Goal: Check status

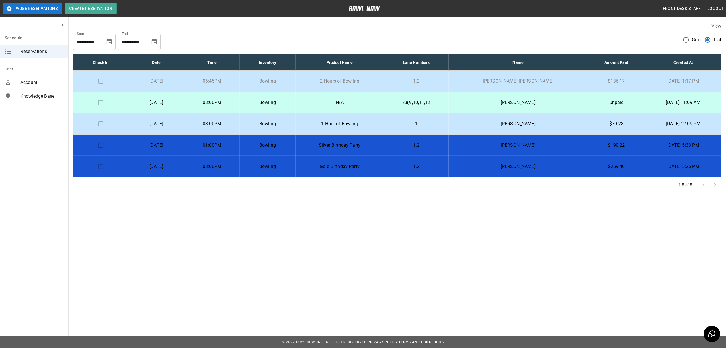
click at [444, 105] on p "7,8,9,10,11,12" at bounding box center [417, 102] width 56 height 7
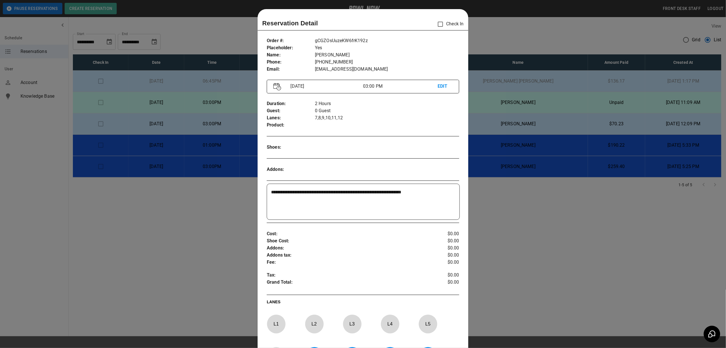
scroll to position [9, 0]
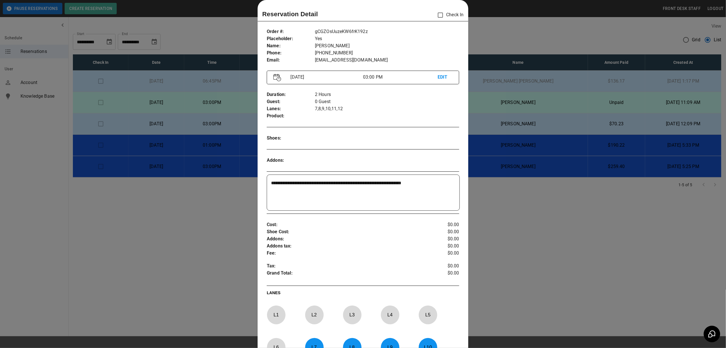
click at [533, 233] on div at bounding box center [363, 174] width 726 height 348
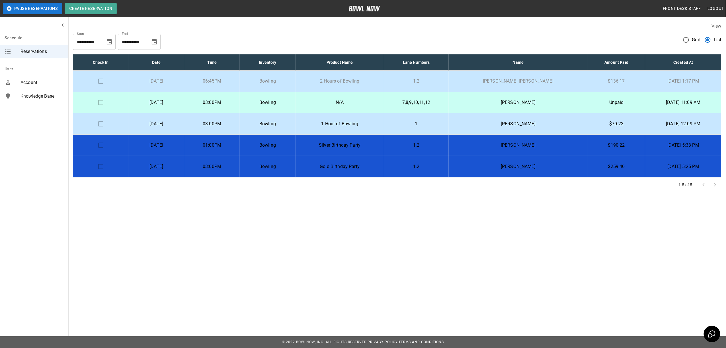
click at [384, 106] on td "N/A" at bounding box center [339, 102] width 89 height 21
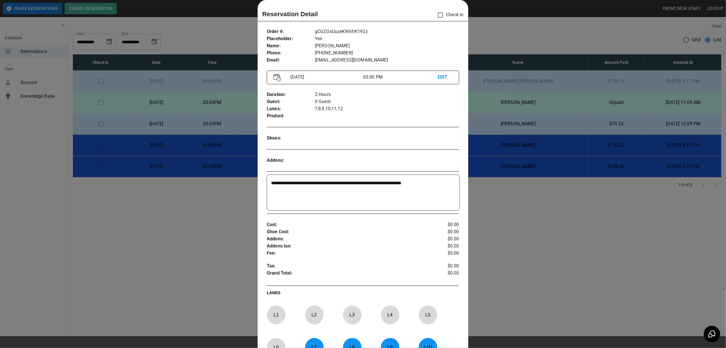
click at [503, 147] on div at bounding box center [363, 174] width 726 height 348
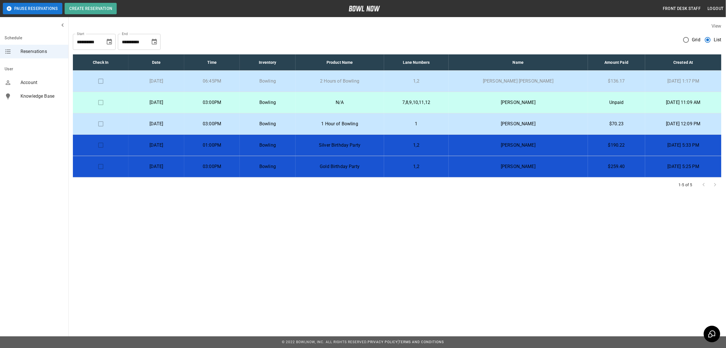
click at [444, 100] on p "7,8,9,10,11,12" at bounding box center [417, 102] width 56 height 7
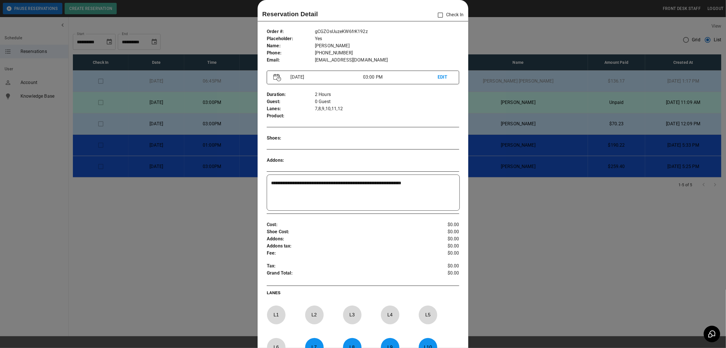
click at [592, 248] on div at bounding box center [363, 174] width 726 height 348
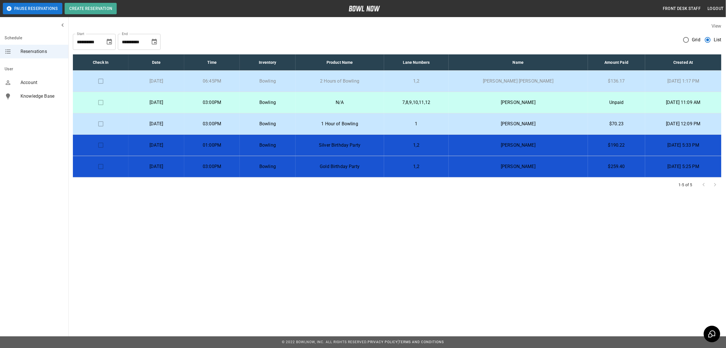
click at [449, 130] on td "1" at bounding box center [416, 123] width 65 height 21
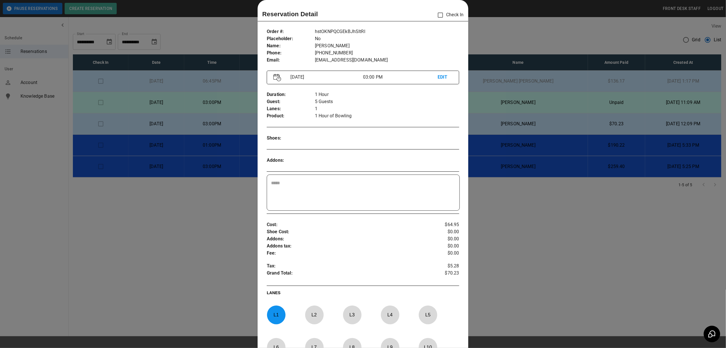
click at [547, 218] on div at bounding box center [363, 174] width 726 height 348
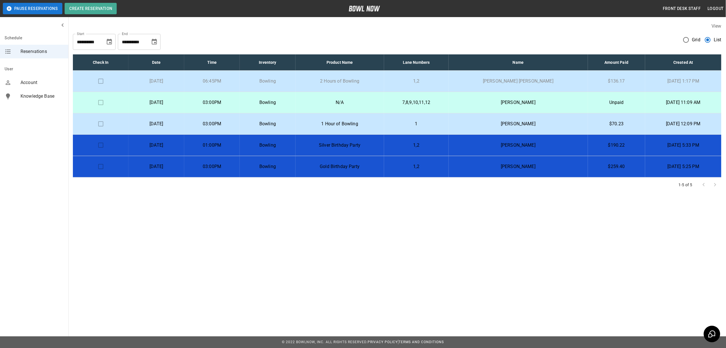
click at [291, 104] on p "Bowling" at bounding box center [267, 102] width 46 height 7
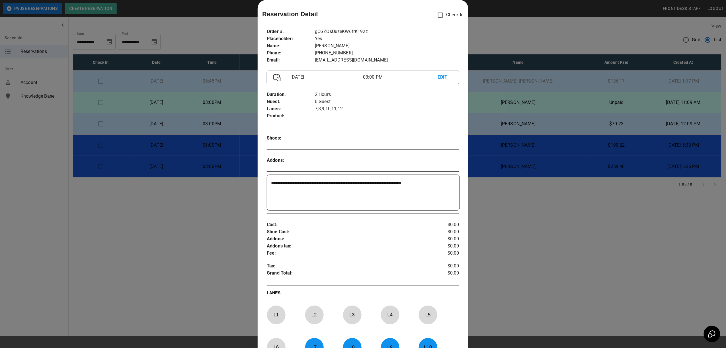
click at [214, 248] on div at bounding box center [363, 174] width 726 height 348
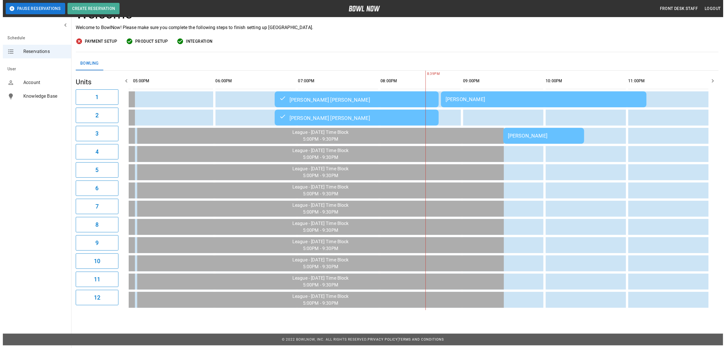
scroll to position [52, 0]
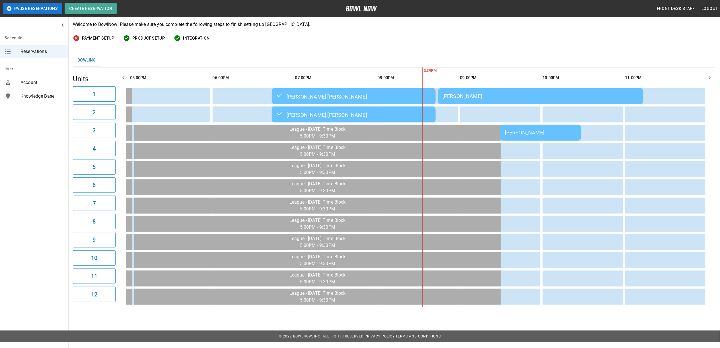
click at [476, 96] on div "Abby Bollig" at bounding box center [541, 96] width 196 height 6
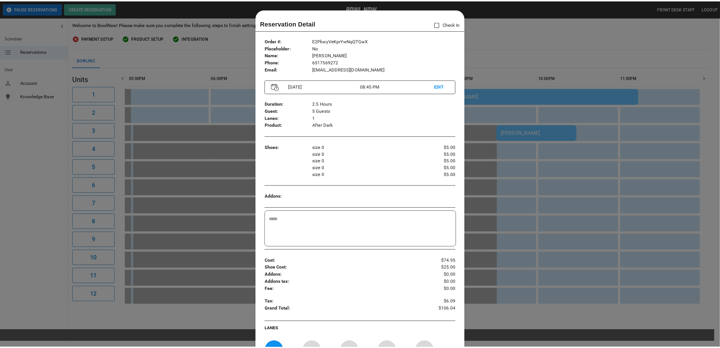
scroll to position [9, 0]
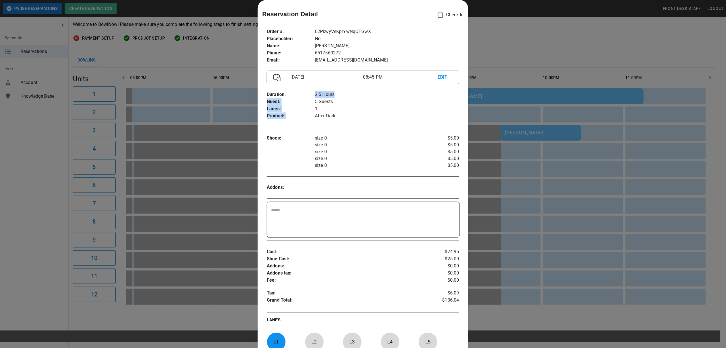
drag, startPoint x: 311, startPoint y: 95, endPoint x: 348, endPoint y: 98, distance: 36.8
click at [348, 98] on div "Duration : Guest : Lanes : Product : 2.5 Hours 5 Guests 1 After Dark" at bounding box center [363, 106] width 192 height 38
click at [352, 99] on p "5 Guests" at bounding box center [387, 101] width 144 height 7
drag, startPoint x: 332, startPoint y: 95, endPoint x: 312, endPoint y: 98, distance: 19.8
click at [315, 98] on p "2.5 Hours" at bounding box center [387, 94] width 144 height 7
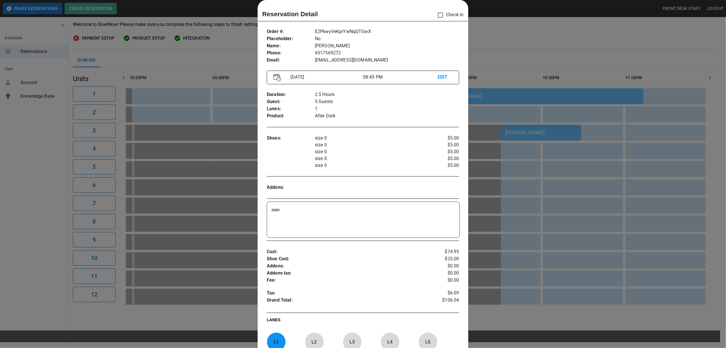
click at [357, 107] on p "1" at bounding box center [387, 108] width 144 height 7
click at [483, 42] on div at bounding box center [363, 174] width 726 height 348
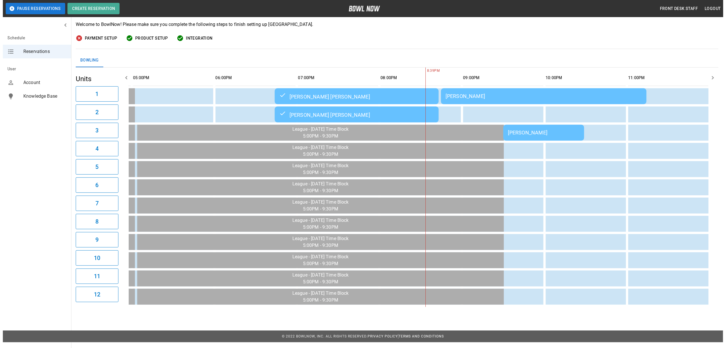
scroll to position [0, 495]
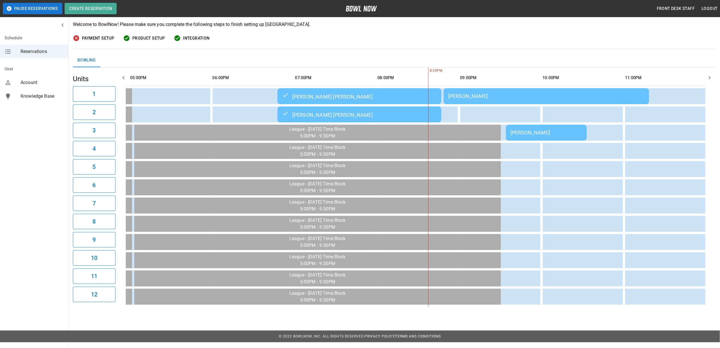
click at [468, 102] on td "Abby Bollig" at bounding box center [546, 96] width 205 height 16
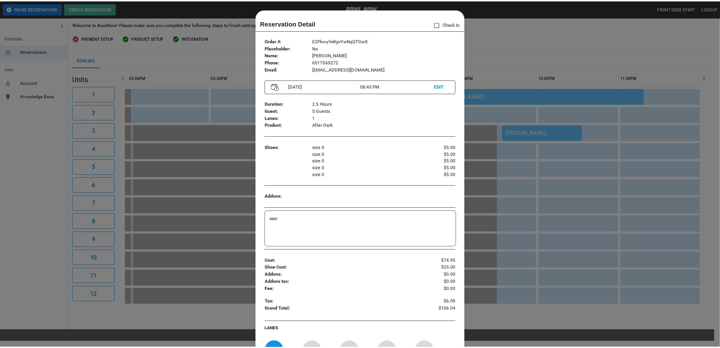
scroll to position [9, 0]
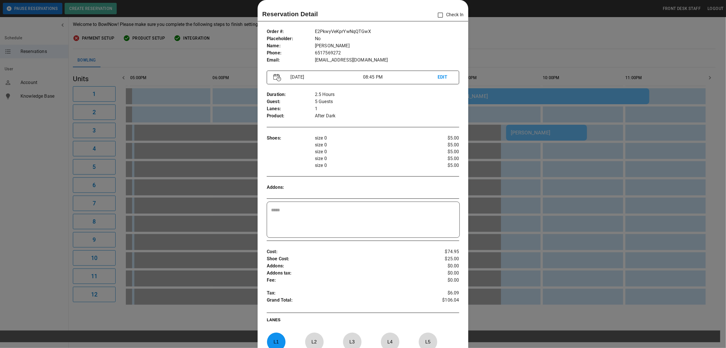
click at [527, 57] on div at bounding box center [363, 174] width 726 height 348
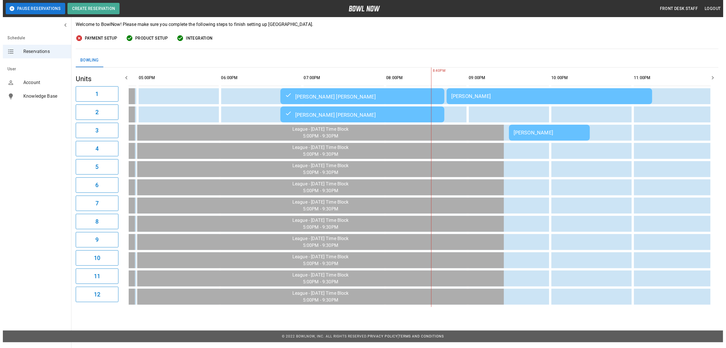
scroll to position [0, 480]
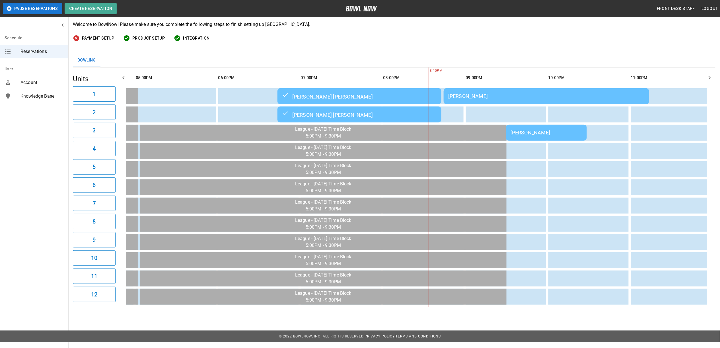
click at [506, 95] on div "Abby Bollig" at bounding box center [546, 96] width 196 height 6
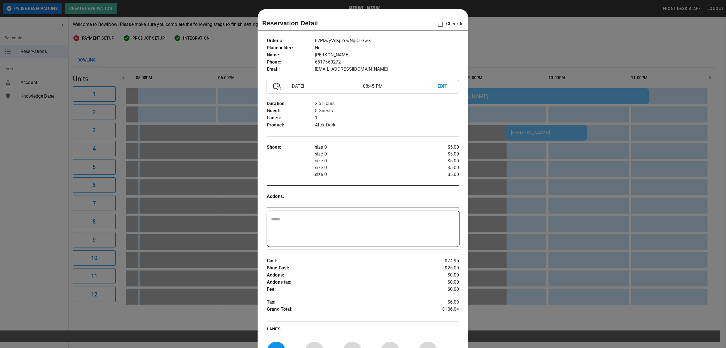
scroll to position [9, 0]
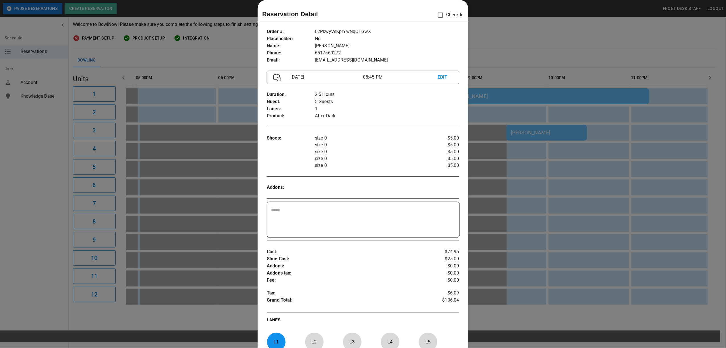
click at [508, 51] on div at bounding box center [363, 174] width 726 height 348
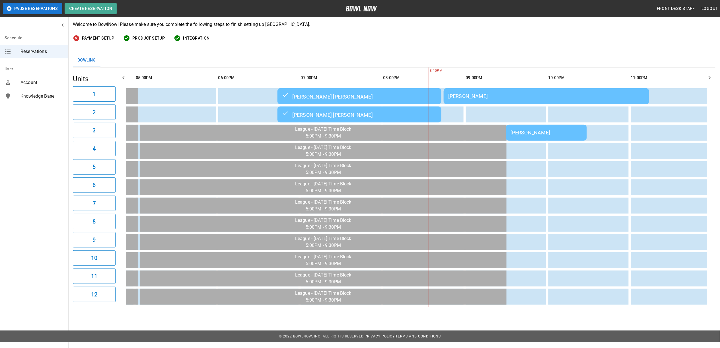
click at [509, 94] on div "Abby Bollig" at bounding box center [546, 96] width 196 height 6
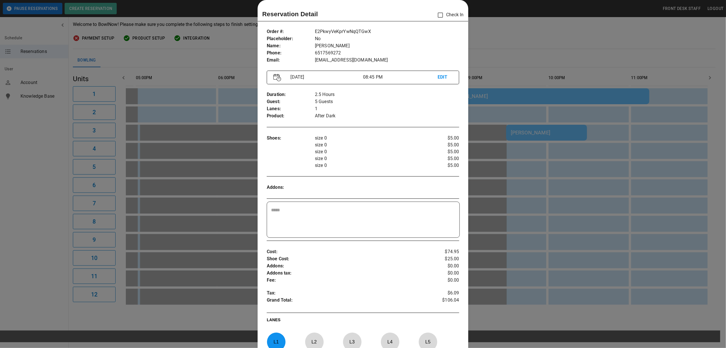
click at [518, 59] on div at bounding box center [363, 174] width 726 height 348
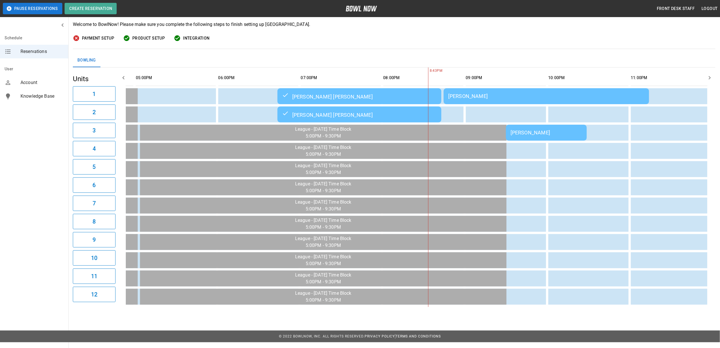
drag, startPoint x: 458, startPoint y: 80, endPoint x: 443, endPoint y: 105, distance: 29.3
click at [446, 83] on th "sticky table" at bounding box center [453, 78] width 19 height 16
click at [458, 97] on div "Abby Bollig" at bounding box center [546, 96] width 196 height 6
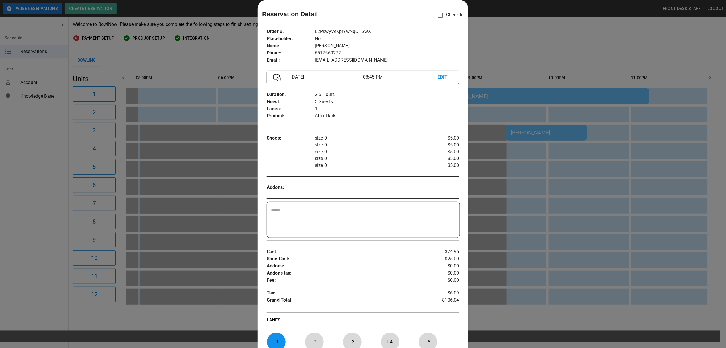
click at [505, 73] on div at bounding box center [363, 174] width 726 height 348
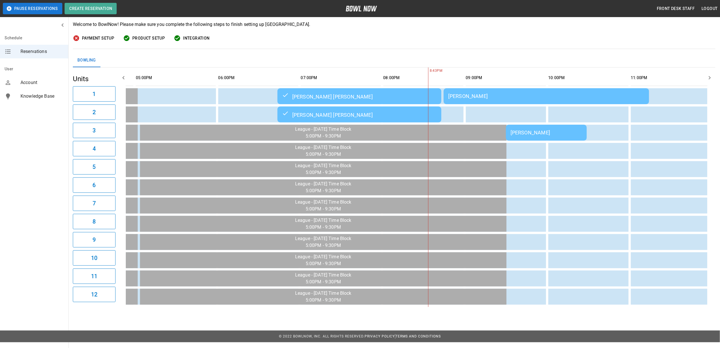
click at [476, 100] on td "Abby Bollig" at bounding box center [546, 96] width 205 height 16
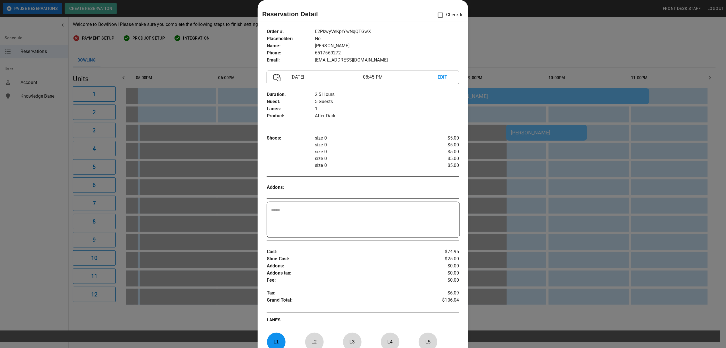
click at [447, 302] on p "$106.04" at bounding box center [443, 301] width 32 height 9
drag, startPoint x: 492, startPoint y: 320, endPoint x: 478, endPoint y: 326, distance: 15.0
click at [492, 320] on div at bounding box center [363, 174] width 726 height 348
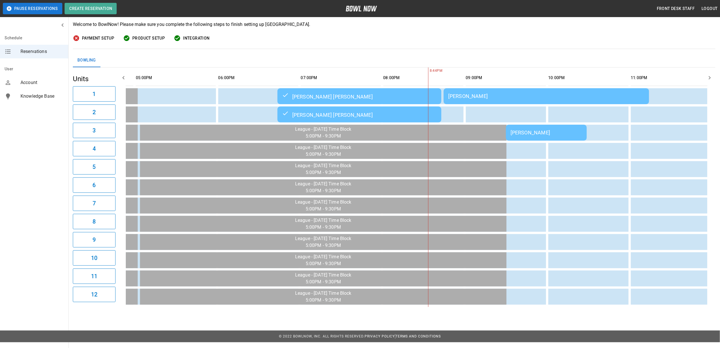
click at [515, 102] on td "Abby Bollig" at bounding box center [546, 96] width 205 height 16
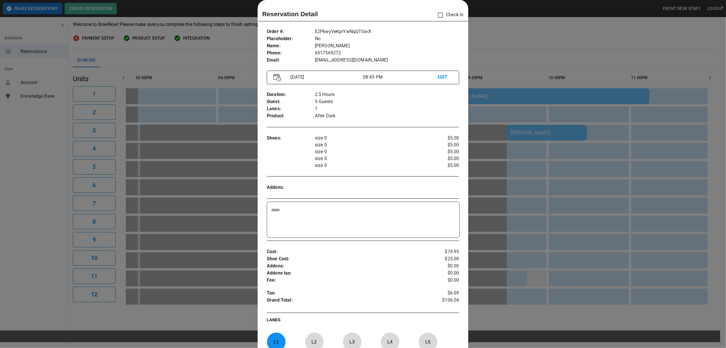
drag, startPoint x: 550, startPoint y: 274, endPoint x: 535, endPoint y: 283, distance: 17.6
click at [547, 272] on div at bounding box center [363, 174] width 726 height 348
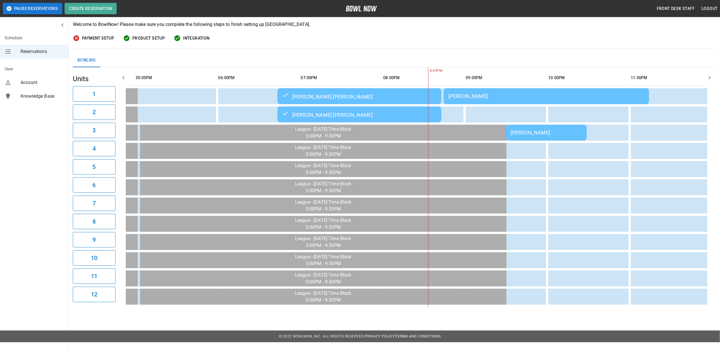
click at [472, 97] on div "Abby Bollig" at bounding box center [546, 96] width 196 height 6
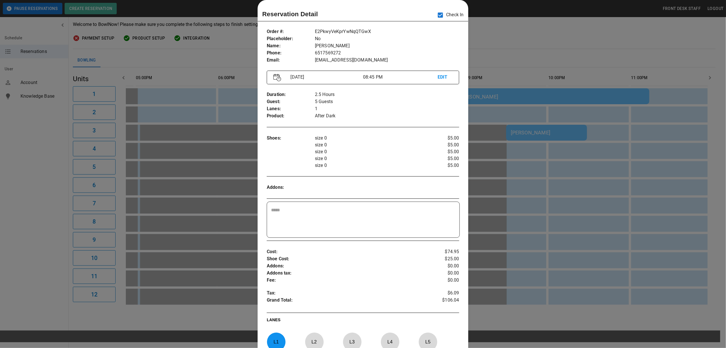
click at [503, 40] on div at bounding box center [363, 174] width 726 height 348
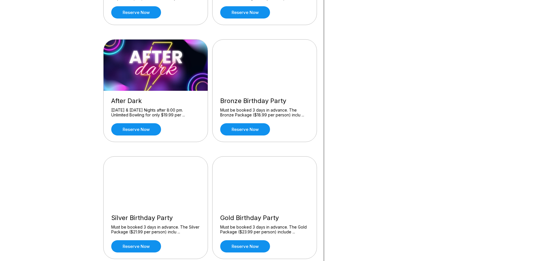
scroll to position [228, 0]
